Goal: Transaction & Acquisition: Obtain resource

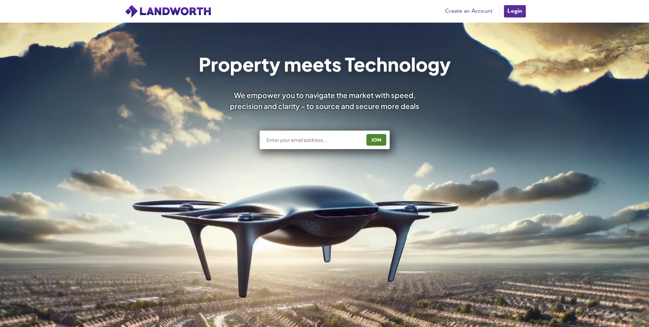
click at [308, 141] on input "text" at bounding box center [314, 139] width 96 height 7
click at [418, 127] on div "JOIN" at bounding box center [324, 135] width 411 height 36
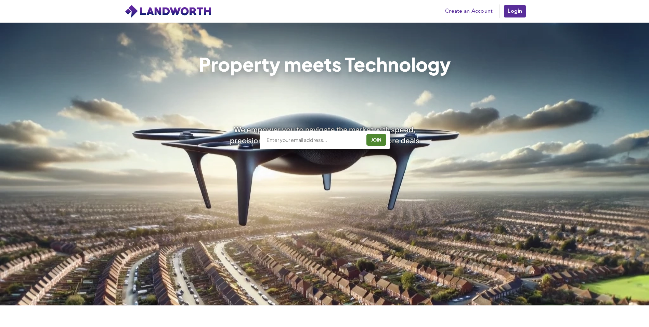
scroll to position [68, 0]
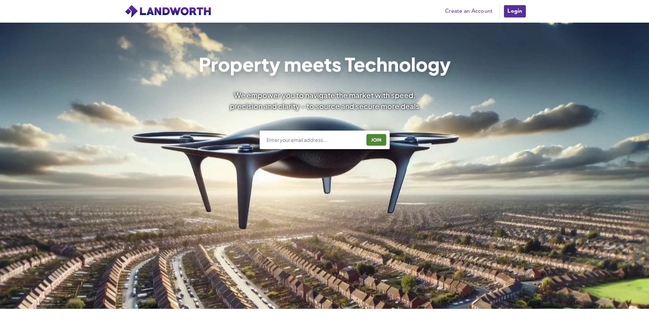
click at [314, 139] on input "text" at bounding box center [314, 139] width 96 height 7
click at [318, 138] on input "text" at bounding box center [314, 139] width 96 height 7
type input "[PERSON_NAME][EMAIL_ADDRESS][DOMAIN_NAME]"
click at [376, 140] on div "JOIN" at bounding box center [377, 139] width 16 height 11
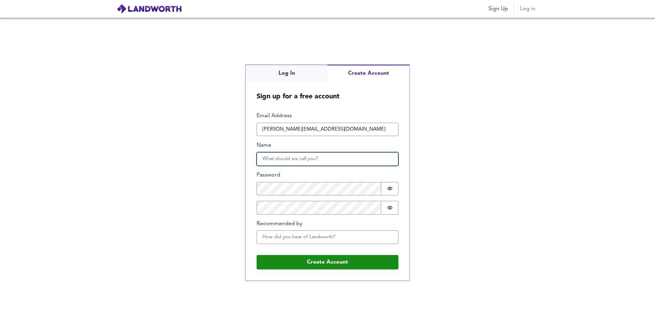
click at [310, 159] on input "Name" at bounding box center [327, 159] width 142 height 14
click at [287, 159] on input "Balraaj manak" at bounding box center [327, 159] width 142 height 14
type input "Balraaj"
click at [456, 188] on div "Log In Create Account Sign up for a free account Email Address b.manak@21financ…" at bounding box center [327, 172] width 655 height 309
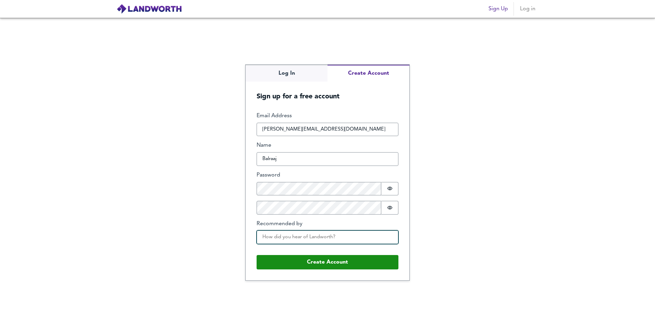
click at [303, 236] on input "Recommended by" at bounding box center [327, 237] width 142 height 14
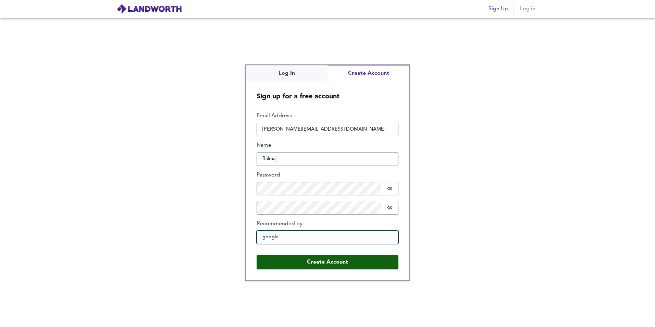
type input "google"
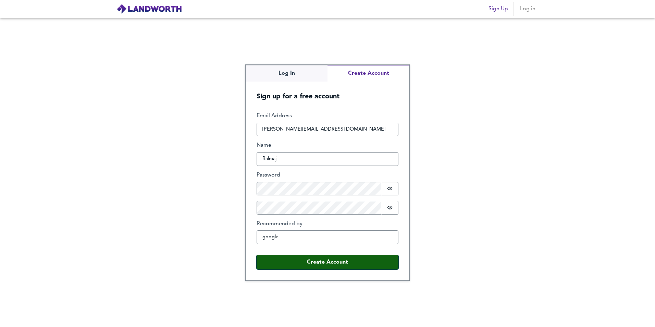
click at [329, 265] on button "Create Account" at bounding box center [327, 262] width 142 height 14
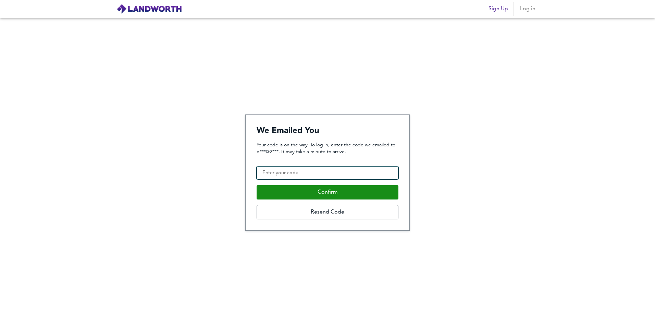
click at [328, 170] on input "Confirmation Code" at bounding box center [327, 173] width 142 height 14
paste input "469674"
type input "469674"
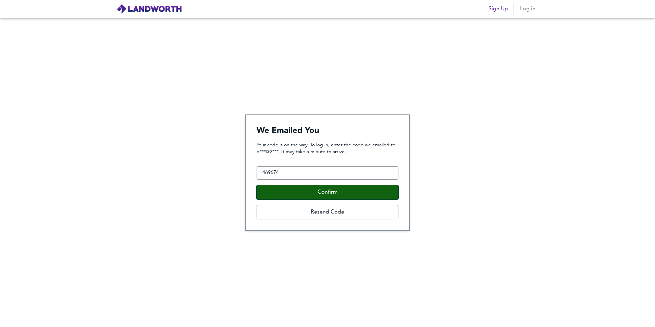
click at [339, 191] on button "Confirm" at bounding box center [327, 192] width 142 height 14
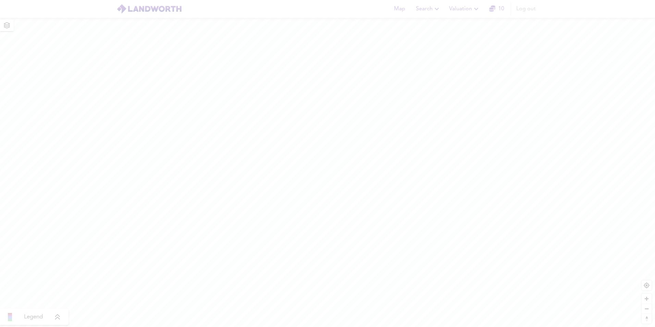
click at [0, 326] on nordpass-portal at bounding box center [0, 327] width 0 height 0
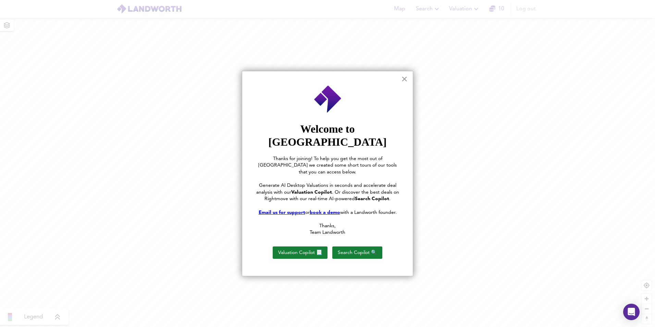
click at [404, 77] on button "×" at bounding box center [404, 78] width 7 height 11
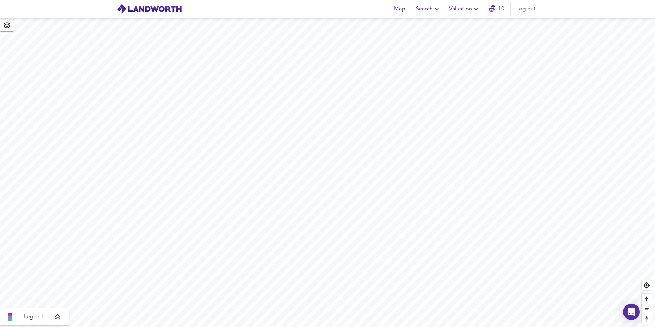
click at [430, 12] on span "Search" at bounding box center [428, 9] width 25 height 10
click at [432, 24] on li "New Search" at bounding box center [428, 24] width 68 height 12
click at [360, 30] on input "text" at bounding box center [327, 26] width 164 height 12
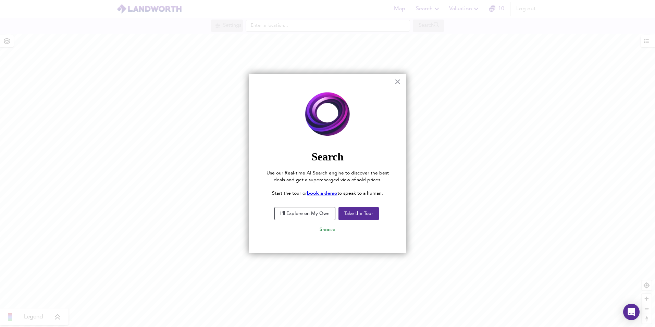
click at [323, 213] on button "I'll Explore on My Own" at bounding box center [304, 213] width 61 height 13
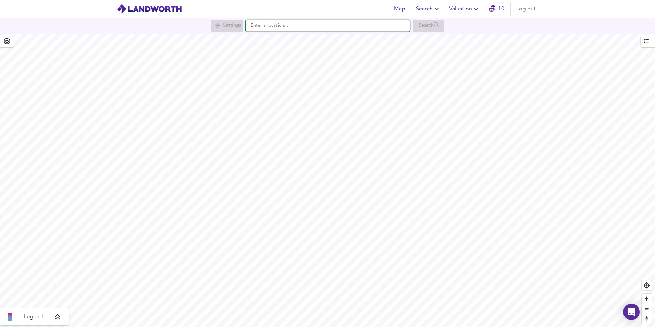
click at [353, 28] on input "text" at bounding box center [327, 26] width 164 height 12
paste input "55 Brewer Street, Maidstone, Kent, ME14 1RY"
click at [343, 43] on li "55 Brewer Street Maidstone, Kent ME14 1RY" at bounding box center [328, 38] width 164 height 15
type input "55 Brewer Street, Maidstone, Kent ME14 1RY"
checkbox input "false"
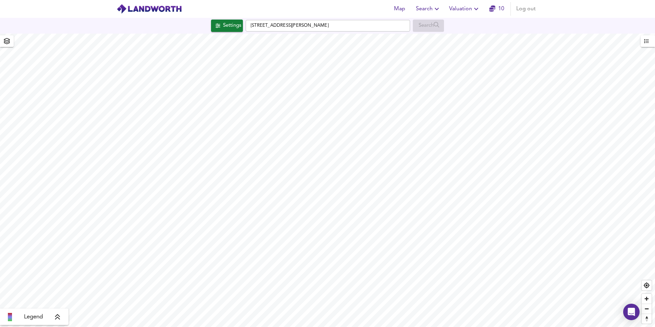
checkbox input "true"
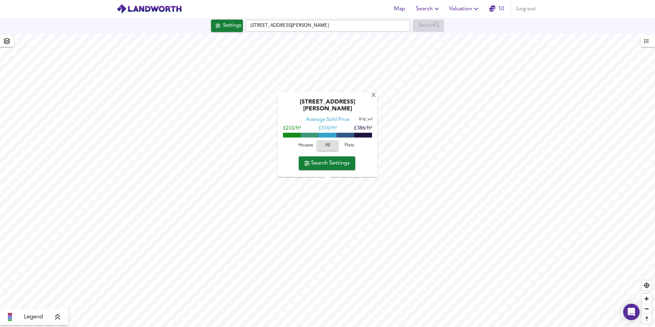
click at [338, 160] on span "Search Settings" at bounding box center [327, 163] width 46 height 10
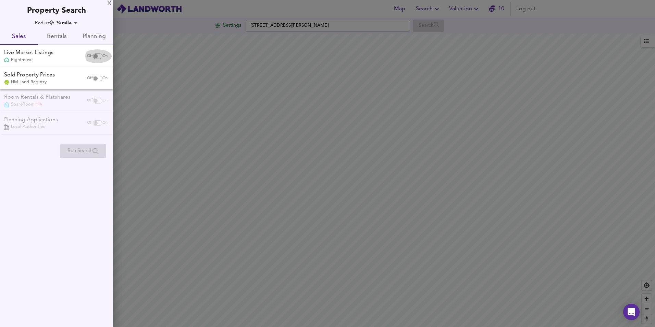
click at [98, 55] on input "checkbox" at bounding box center [95, 55] width 16 height 5
checkbox input "true"
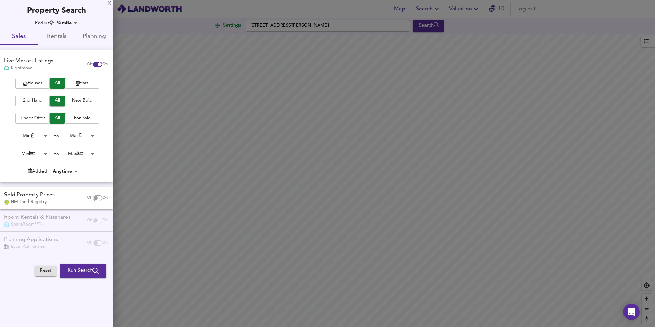
click at [92, 196] on input "checkbox" at bounding box center [95, 197] width 16 height 5
checkbox input "true"
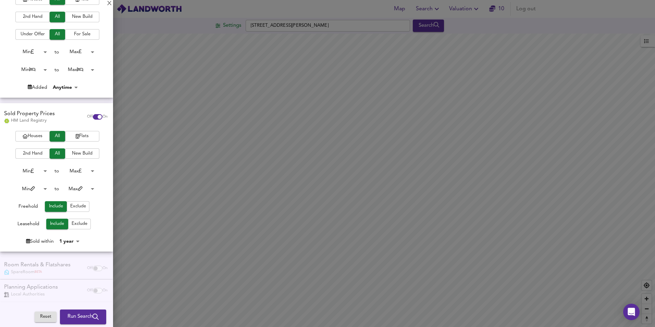
scroll to position [86, 0]
click at [96, 316] on button "Run Search" at bounding box center [83, 316] width 46 height 14
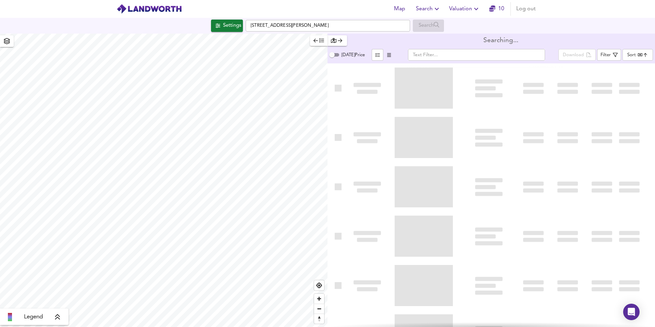
type input "bestdeal"
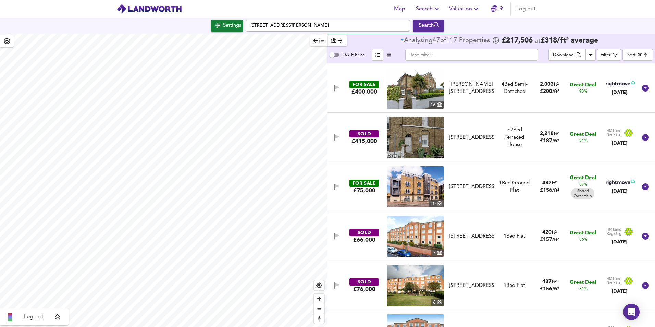
click at [233, 25] on div at bounding box center [327, 163] width 655 height 327
click at [6, 40] on div at bounding box center [327, 163] width 655 height 327
click at [433, 24] on div at bounding box center [327, 163] width 655 height 327
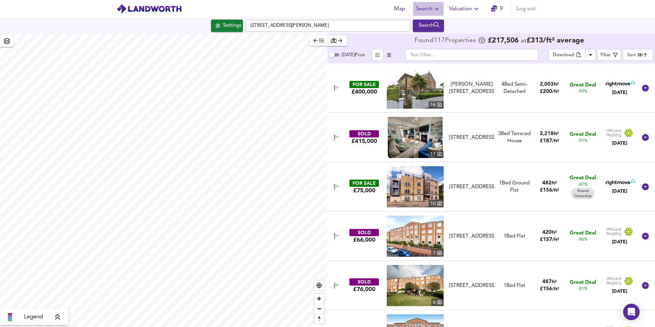
click at [437, 8] on icon "button" at bounding box center [436, 9] width 8 height 8
click at [469, 9] on span "Valuation" at bounding box center [464, 9] width 31 height 10
click at [462, 53] on input "text" at bounding box center [471, 55] width 133 height 12
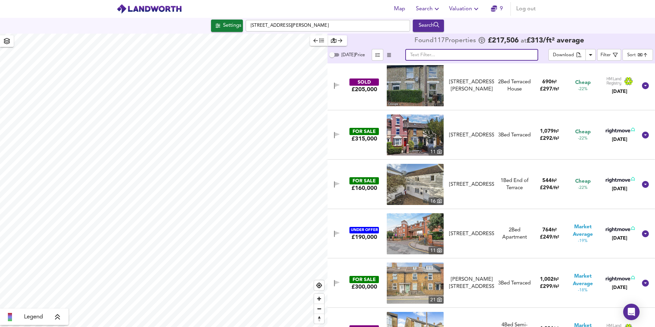
scroll to position [2123, 0]
click at [457, 54] on input "text" at bounding box center [471, 55] width 133 height 12
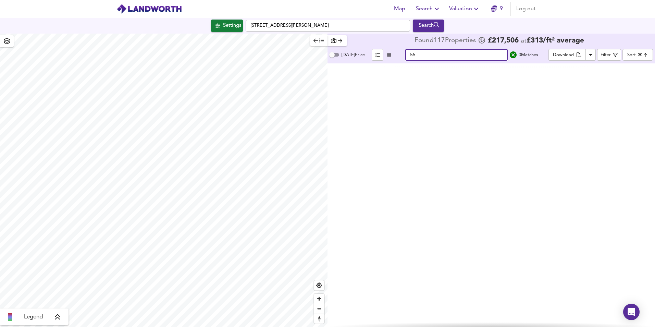
scroll to position [0, 0]
type input "55"
click at [511, 55] on icon "search" at bounding box center [512, 54] width 7 height 7
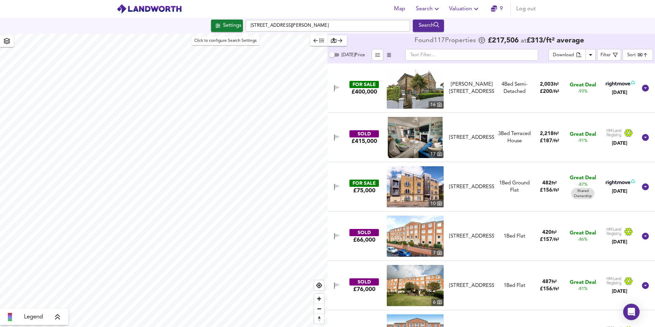
click at [230, 28] on div "Settings" at bounding box center [232, 25] width 18 height 9
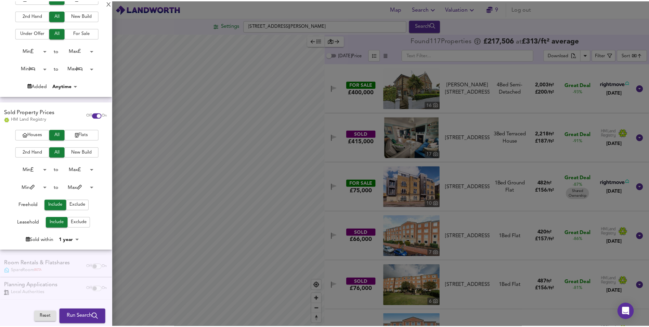
scroll to position [86, 0]
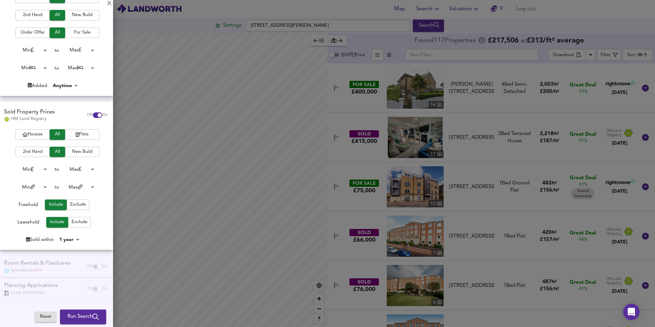
click at [285, 141] on div at bounding box center [327, 163] width 655 height 327
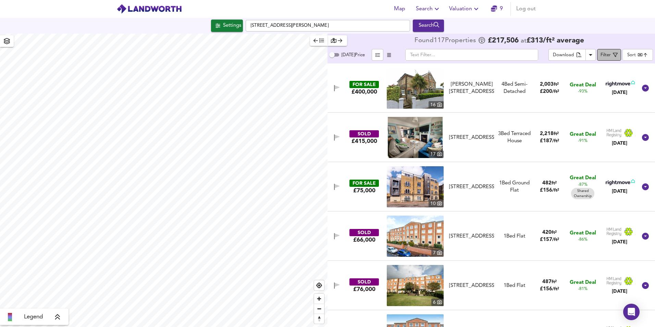
click at [616, 56] on icon "button" at bounding box center [614, 54] width 5 height 5
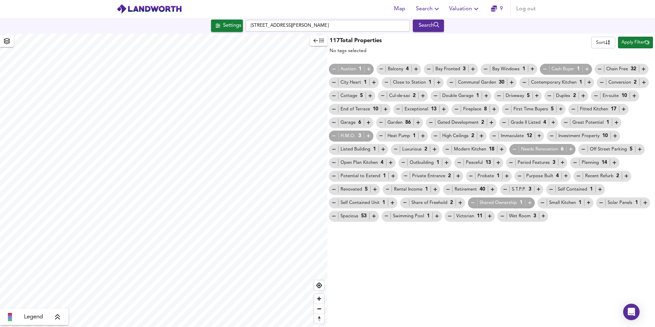
click at [609, 43] on body "Map Search Valuation 9 Log out Settings 55 Brewer Street, Maidstone, Kent ME14 …" at bounding box center [327, 163] width 655 height 327
click at [632, 45] on div at bounding box center [327, 163] width 655 height 327
click at [632, 45] on span "Apply Filter" at bounding box center [635, 43] width 28 height 8
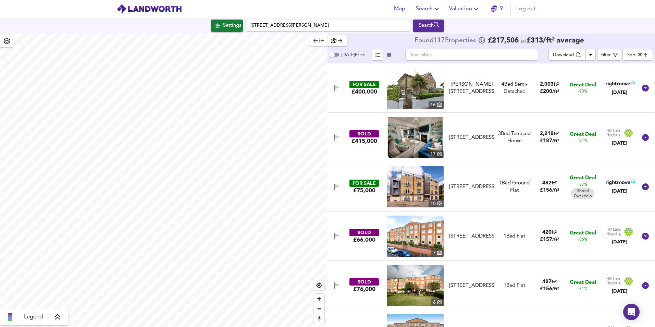
click at [639, 55] on body "Map Search Valuation 9 Log out Settings 55 Brewer Street, Maidstone, Kent ME14 …" at bounding box center [327, 163] width 655 height 327
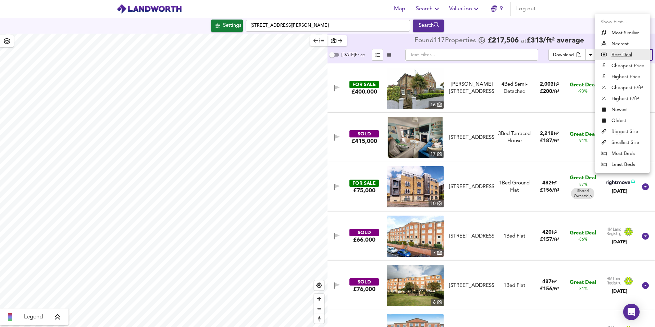
click at [254, 28] on div at bounding box center [327, 163] width 655 height 327
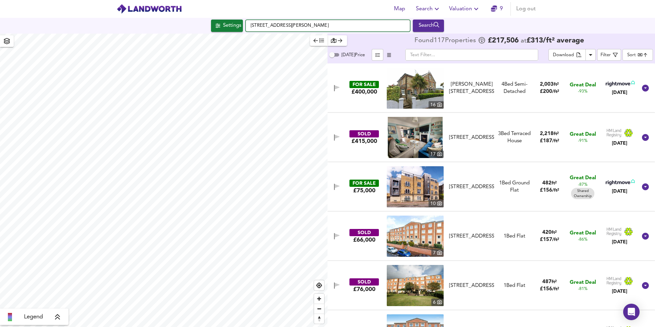
drag, startPoint x: 252, startPoint y: 25, endPoint x: 351, endPoint y: 24, distance: 99.3
click at [351, 24] on input "55 Brewer Street, Maidstone, Kent ME14 1RY" at bounding box center [327, 26] width 164 height 12
click at [354, 24] on input "55 Brewer Street, Maidstone, Kent ME14 1RY" at bounding box center [327, 26] width 164 height 12
click at [475, 10] on icon "button" at bounding box center [476, 9] width 8 height 8
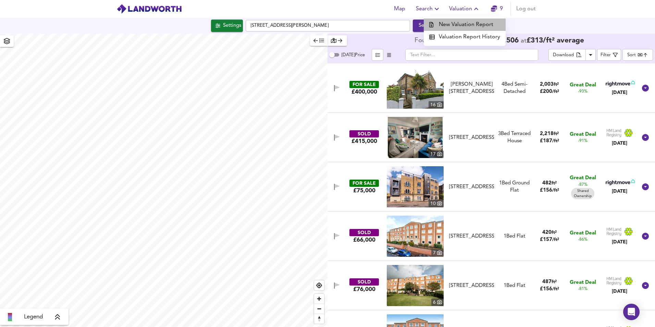
click at [472, 24] on li "New Valuation Report" at bounding box center [465, 24] width 82 height 12
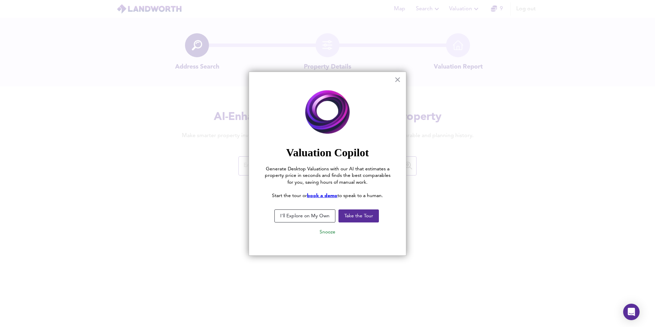
click at [316, 217] on button "I'll Explore on My Own" at bounding box center [304, 215] width 61 height 13
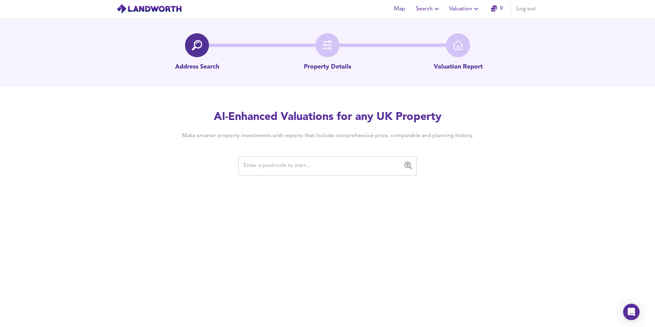
click at [305, 165] on input "text" at bounding box center [322, 165] width 162 height 13
paste input "55 Brewer Street, Maidstone, Kent, ME14 1RY"
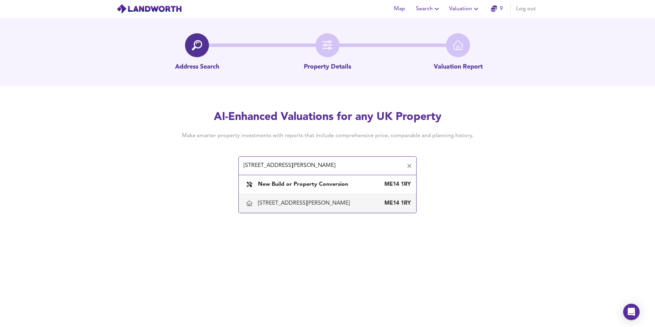
click at [338, 201] on div "55 Brewer Street, Maidstone, Kent" at bounding box center [305, 203] width 94 height 8
type input "55 Brewer Street, Maidstone, Kent"
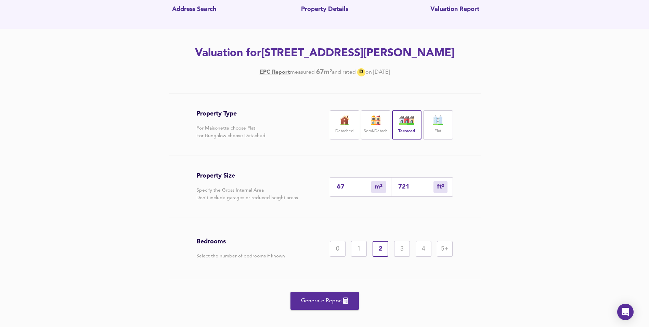
scroll to position [66, 0]
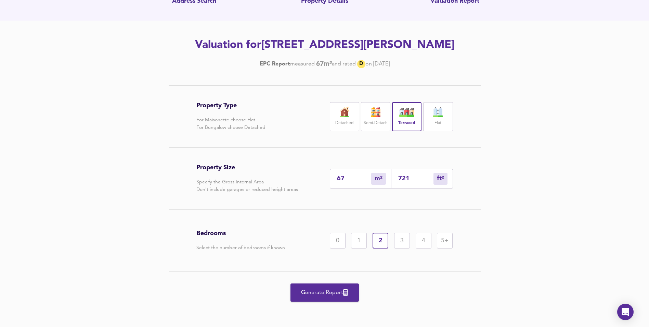
click at [320, 292] on span "Generate Report" at bounding box center [325, 293] width 55 height 10
